Goal: Task Accomplishment & Management: Manage account settings

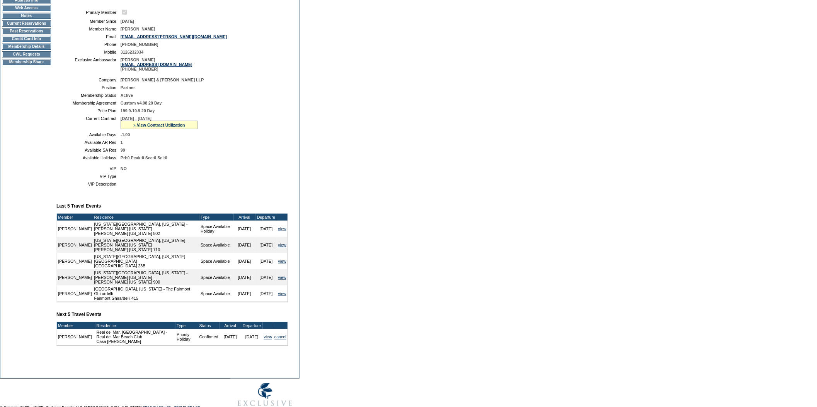
scroll to position [105, 0]
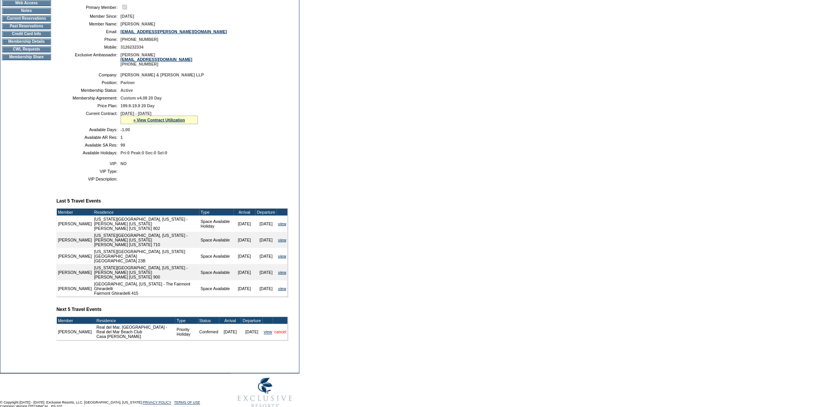
click at [281, 335] on link "cancel" at bounding box center [280, 332] width 12 height 5
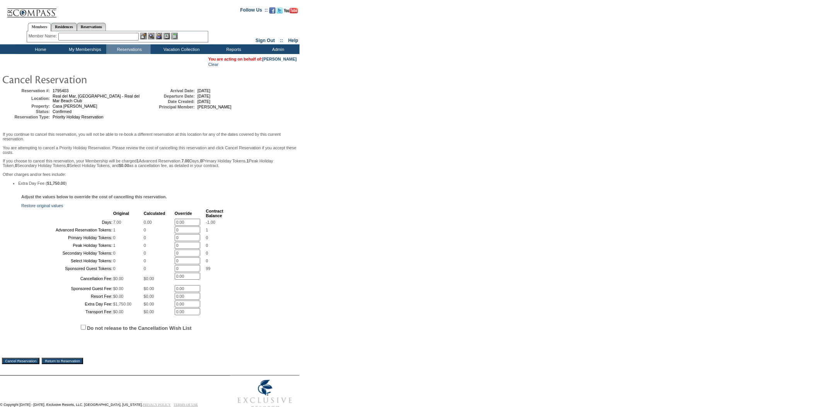
scroll to position [76, 0]
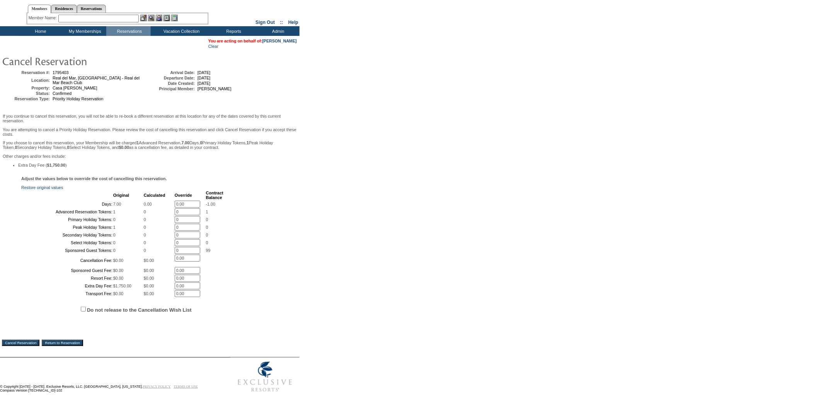
click at [34, 340] on input "Cancel Reservation" at bounding box center [20, 343] width 37 height 6
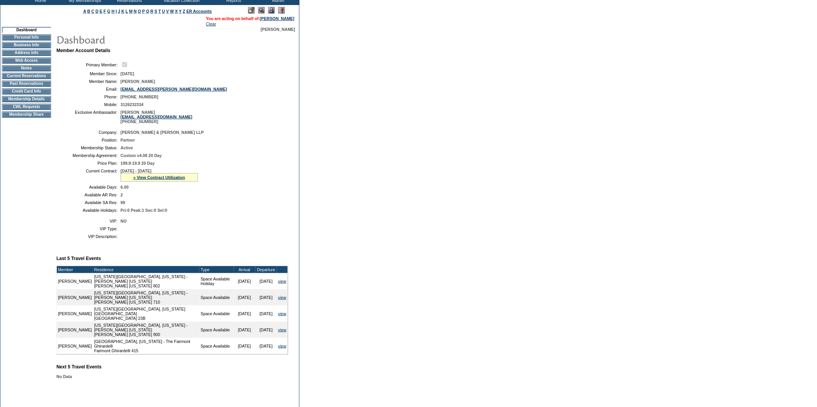
scroll to position [56, 0]
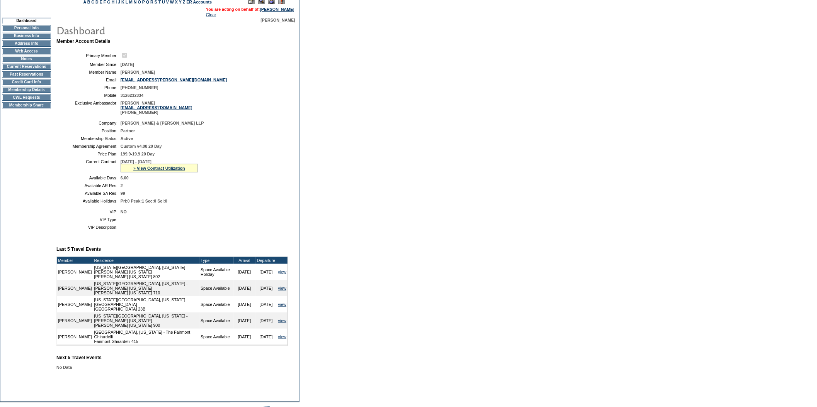
click at [41, 93] on td "Membership Details" at bounding box center [26, 90] width 49 height 6
